Goal: Find specific page/section: Find specific page/section

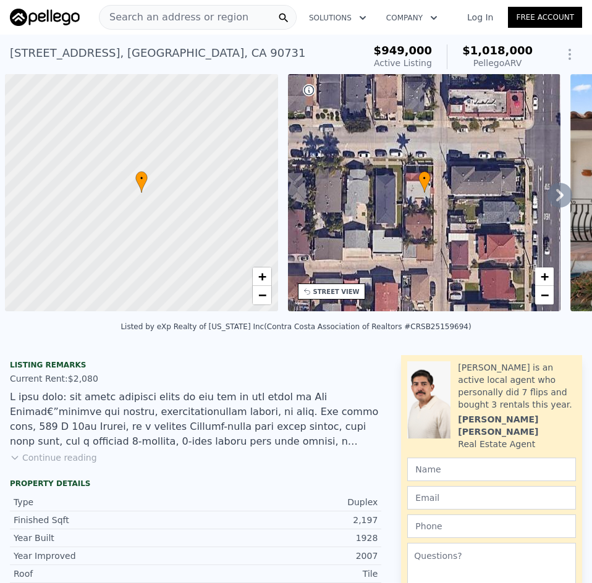
scroll to position [0, 5]
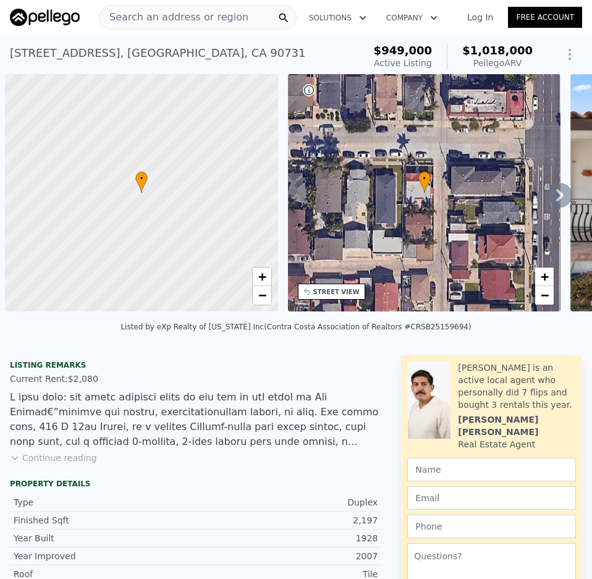
scroll to position [0, 5]
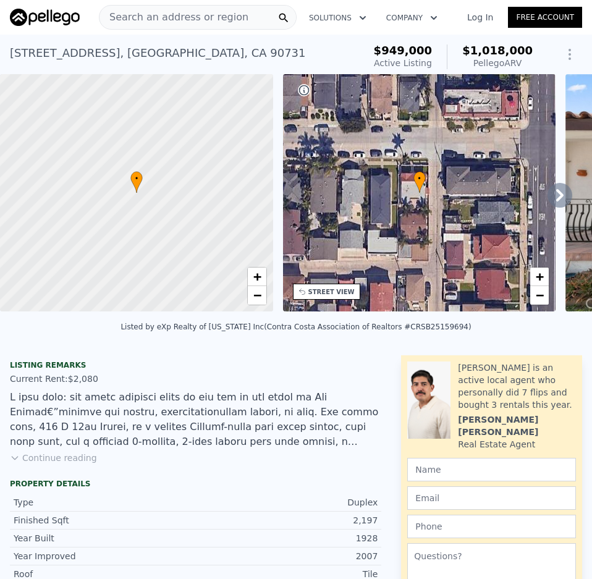
click at [152, 12] on span "Search an address or region" at bounding box center [174, 17] width 149 height 15
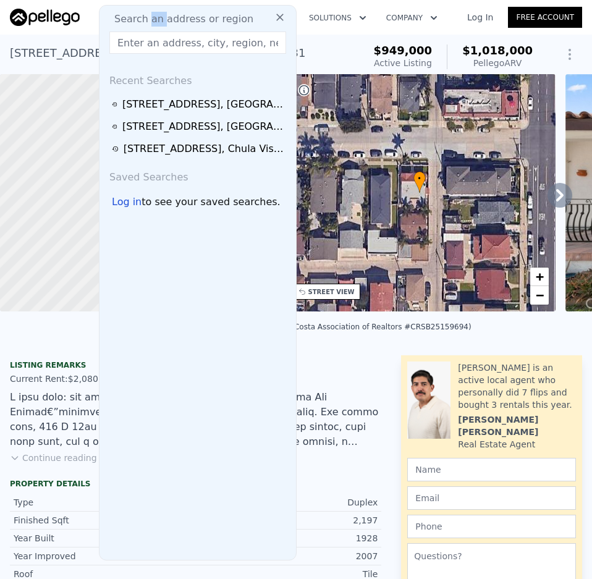
click at [152, 12] on span "Search an address or region" at bounding box center [178, 19] width 149 height 15
click at [145, 45] on input "text" at bounding box center [197, 43] width 177 height 22
paste input "[STREET_ADDRESS]"
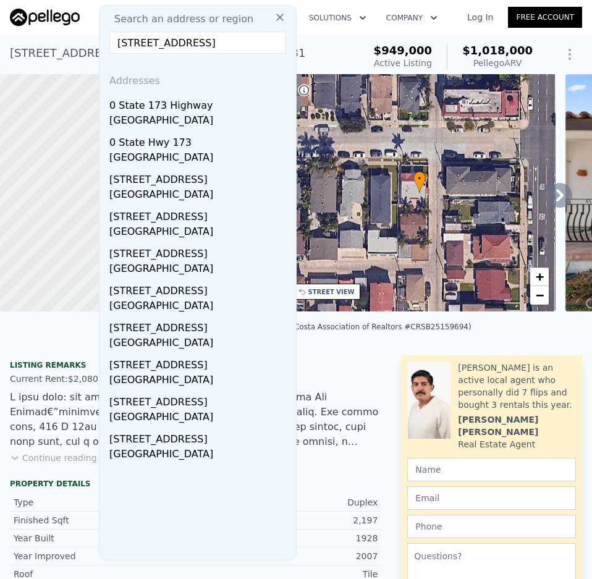
scroll to position [0, 69]
type input "[STREET_ADDRESS]"
drag, startPoint x: 148, startPoint y: 45, endPoint x: 301, endPoint y: 53, distance: 152.9
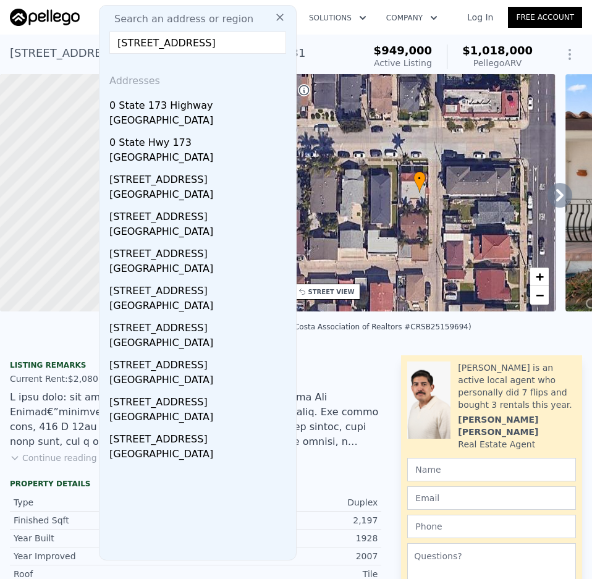
click at [179, 48] on input "[STREET_ADDRESS]" at bounding box center [197, 43] width 177 height 22
drag, startPoint x: 119, startPoint y: 42, endPoint x: 244, endPoint y: 48, distance: 124.4
click at [244, 48] on input "[STREET_ADDRESS]" at bounding box center [197, 43] width 177 height 22
click at [256, 90] on div "Addresses" at bounding box center [197, 79] width 187 height 30
click at [210, 43] on input "[STREET_ADDRESS]" at bounding box center [197, 43] width 177 height 22
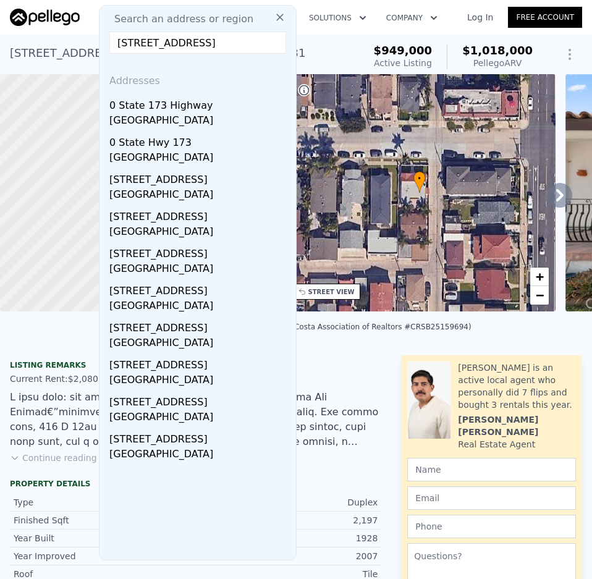
click at [181, 44] on input "[STREET_ADDRESS]" at bounding box center [197, 43] width 177 height 22
